Goal: Task Accomplishment & Management: Use online tool/utility

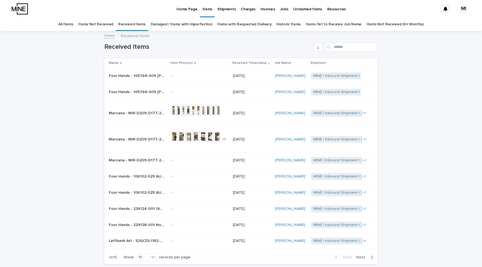
click at [280, 10] on p "Jobs" at bounding box center [284, 6] width 8 height 12
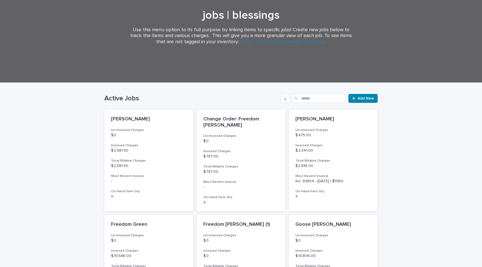
scroll to position [62, 0]
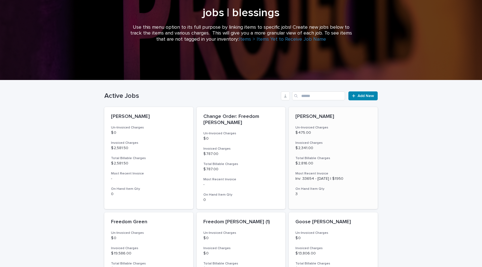
click at [334, 114] on p "[PERSON_NAME]" at bounding box center [333, 117] width 76 height 6
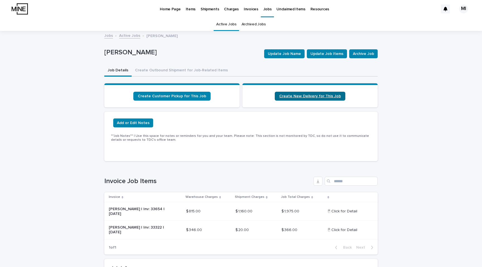
click at [319, 96] on span "Create New Delivery for This Job" at bounding box center [310, 96] width 62 height 4
